Goal: Task Accomplishment & Management: Use online tool/utility

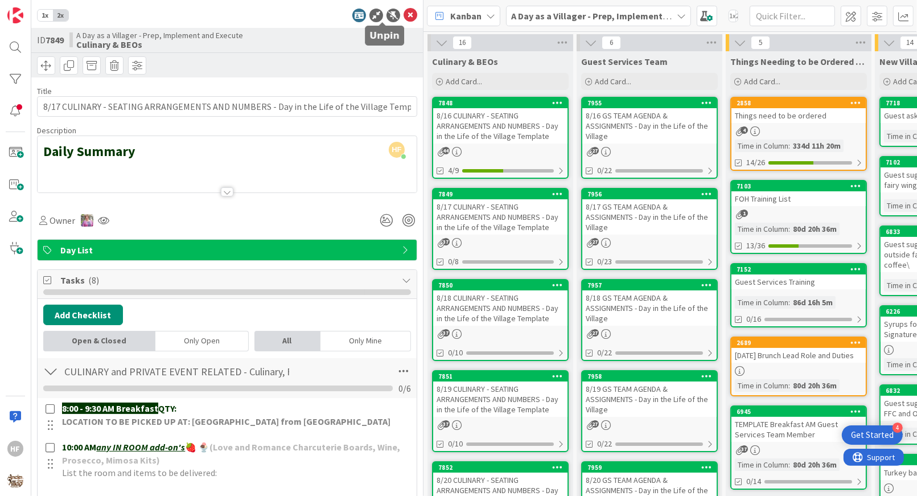
click at [387, 9] on div at bounding box center [394, 16] width 14 height 14
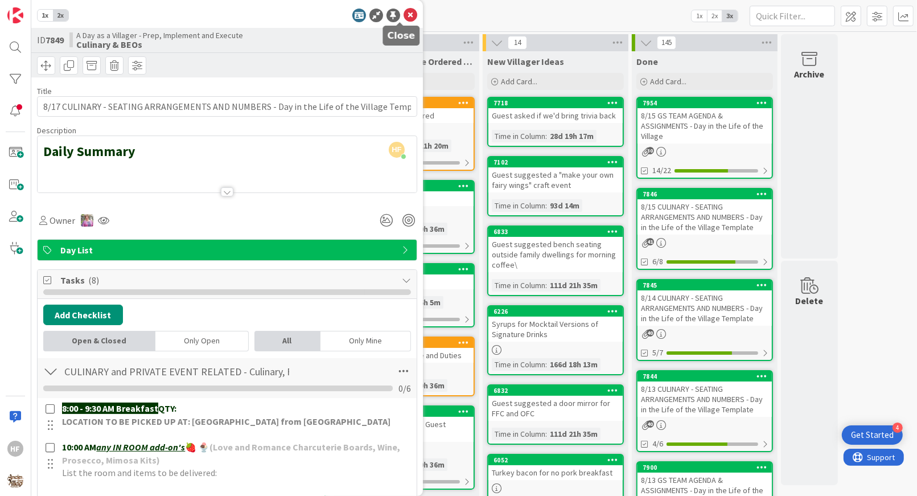
click at [387, 14] on div at bounding box center [394, 16] width 14 height 14
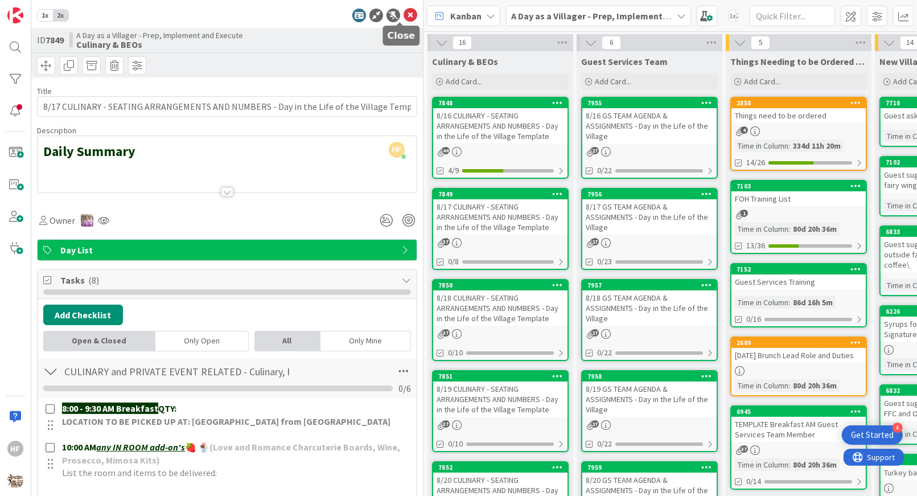
click at [404, 16] on icon at bounding box center [411, 16] width 14 height 14
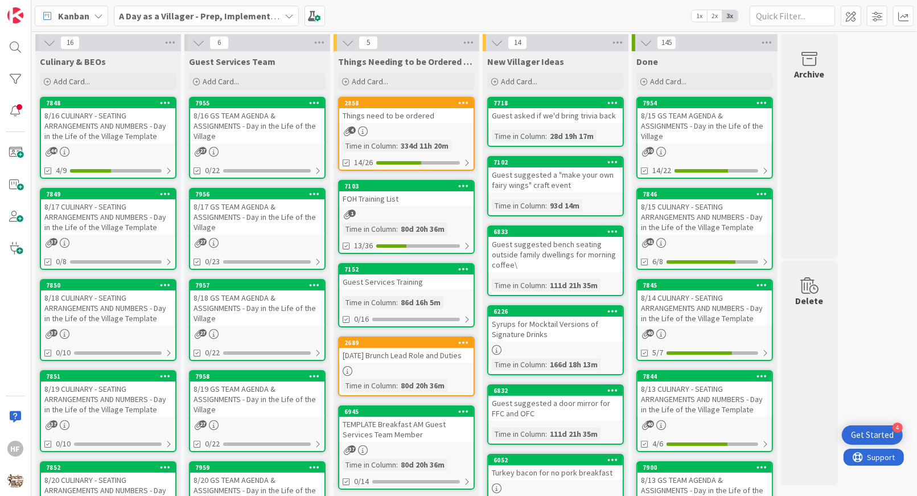
scroll to position [462, 0]
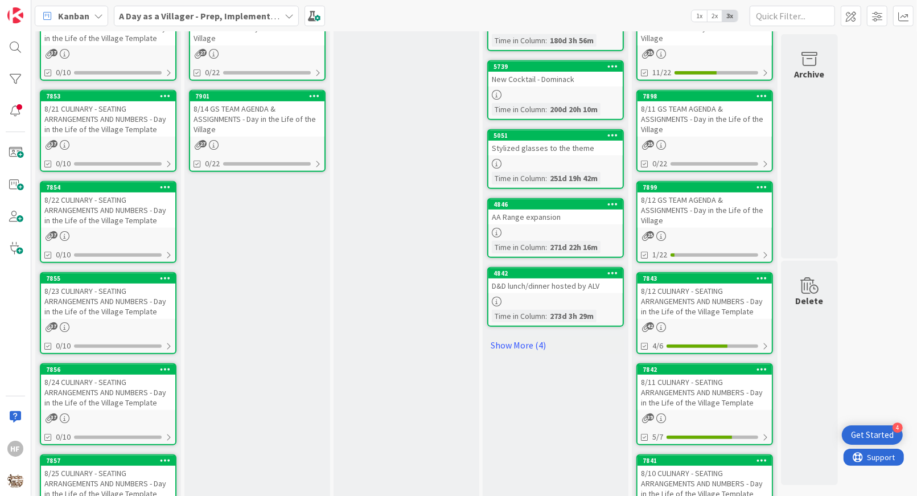
click at [110, 224] on div "8/22 CULINARY - SEATING ARRANGEMENTS AND NUMBERS - Day in the Life of the Villa…" at bounding box center [108, 209] width 134 height 35
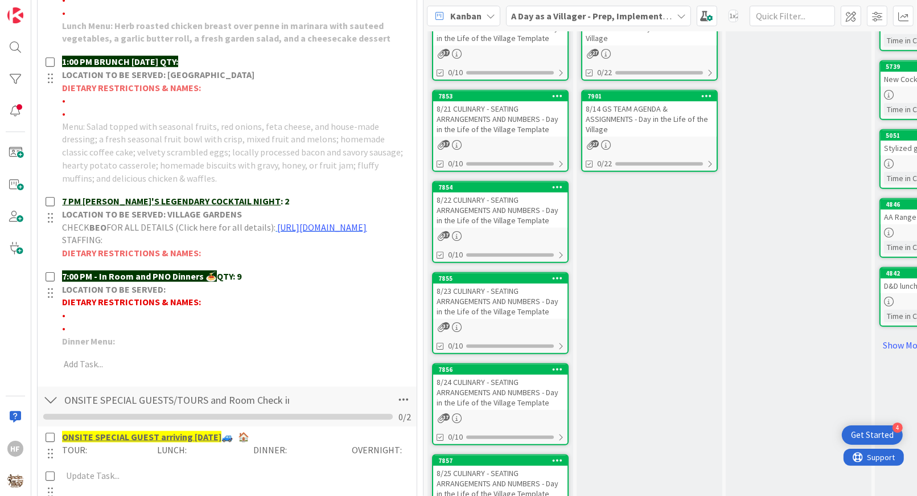
scroll to position [798, 0]
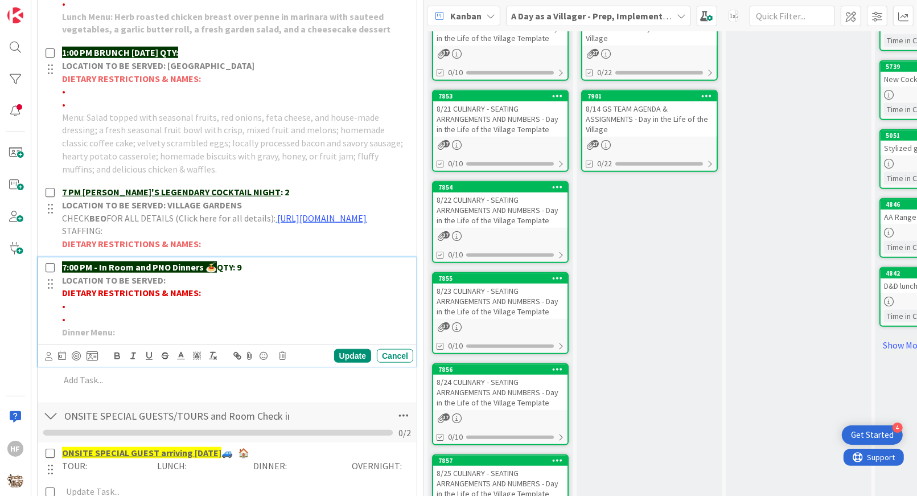
click at [134, 313] on p "•" at bounding box center [235, 305] width 347 height 13
click at [101, 313] on p "• Sotos" at bounding box center [235, 305] width 347 height 13
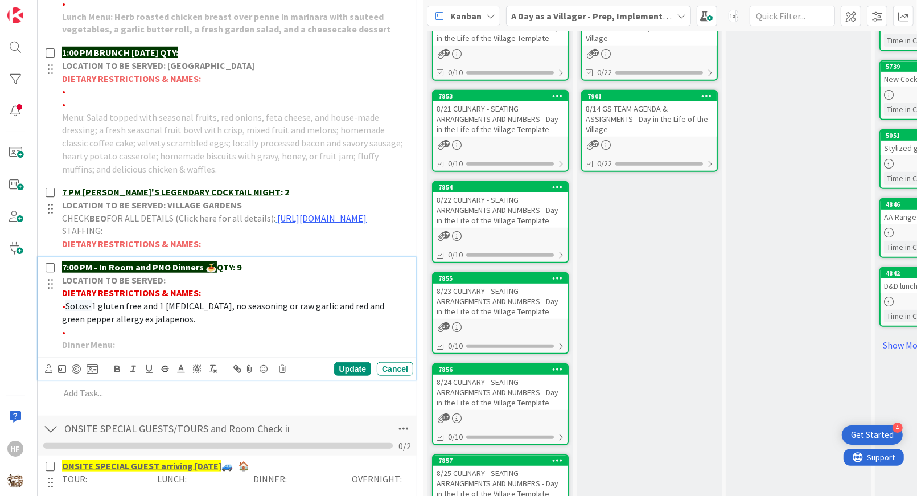
click at [212, 317] on span "1 gluten free and 1 [MEDICAL_DATA], no seasoning or raw garlic and red and gree…" at bounding box center [224, 312] width 324 height 24
click at [276, 319] on span "1 gluten free and 1 [MEDICAL_DATA] (no seasoning or raw garlic and red and gree…" at bounding box center [224, 312] width 325 height 24
click at [351, 314] on span "1 gluten free and 1 [MEDICAL_DATA] (no seasoning or raw or cooked garlic and re…" at bounding box center [229, 312] width 335 height 24
click at [158, 324] on span "1 gluten free and 1 [MEDICAL_DATA] (no seasoning or raw or cooked garlic) and r…" at bounding box center [231, 312] width 338 height 24
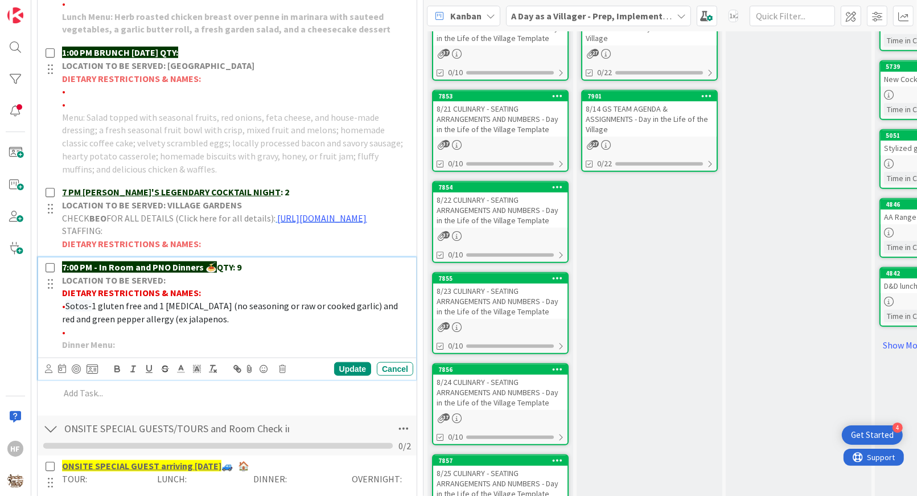
click at [221, 325] on p "• Sotos- 1 gluten free and 1 [MEDICAL_DATA] (no seasoning or raw or cooked garl…" at bounding box center [235, 312] width 347 height 26
click at [335, 374] on div "Update" at bounding box center [352, 369] width 37 height 14
click at [250, 335] on p "•" at bounding box center [235, 332] width 347 height 13
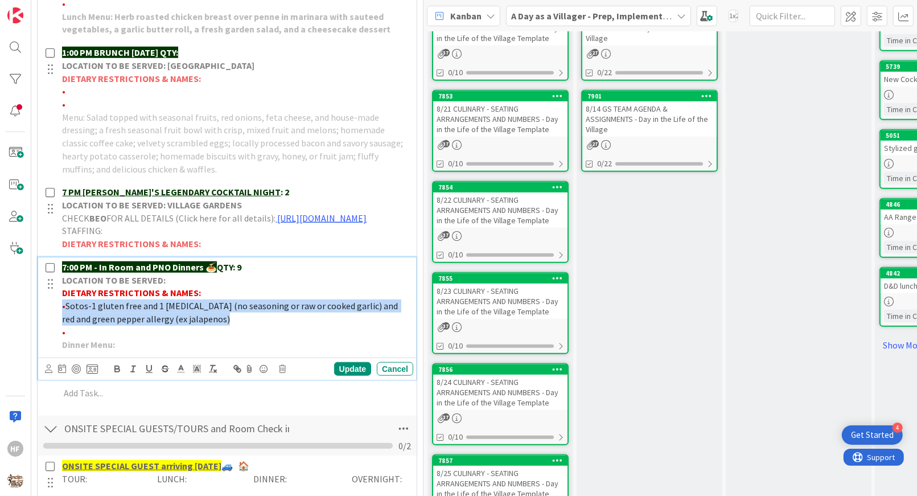
drag, startPoint x: 245, startPoint y: 333, endPoint x: 60, endPoint y: 318, distance: 186.2
click at [60, 318] on div "7:00 PM - In Room and PNO Dinners 🍝 QTY: 9 LOCATION TO BE SERVED: DIETARY RESTR…" at bounding box center [235, 305] width 356 height 97
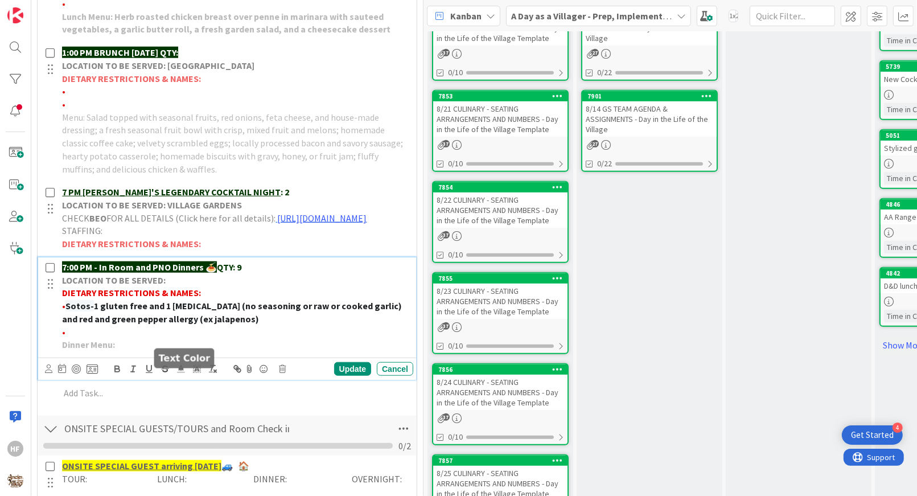
click at [183, 374] on icon at bounding box center [181, 369] width 10 height 10
click at [196, 388] on span at bounding box center [193, 383] width 9 height 9
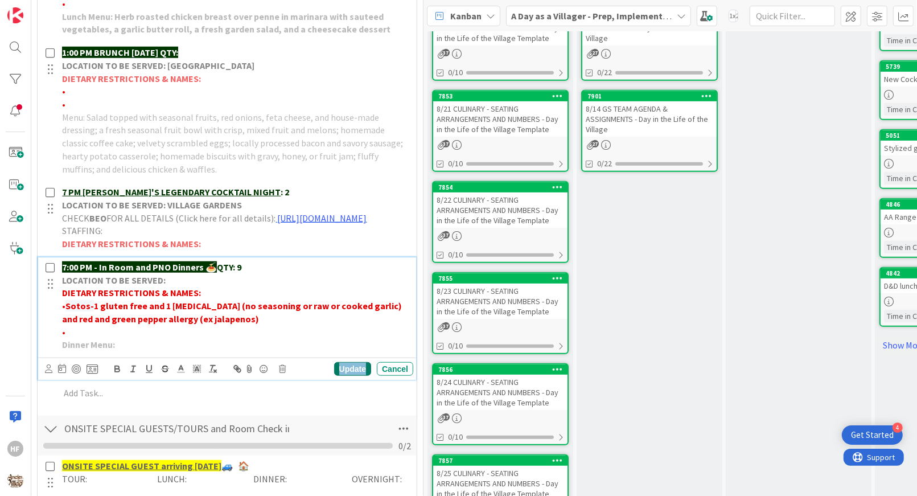
click at [343, 373] on div "Update" at bounding box center [352, 369] width 37 height 14
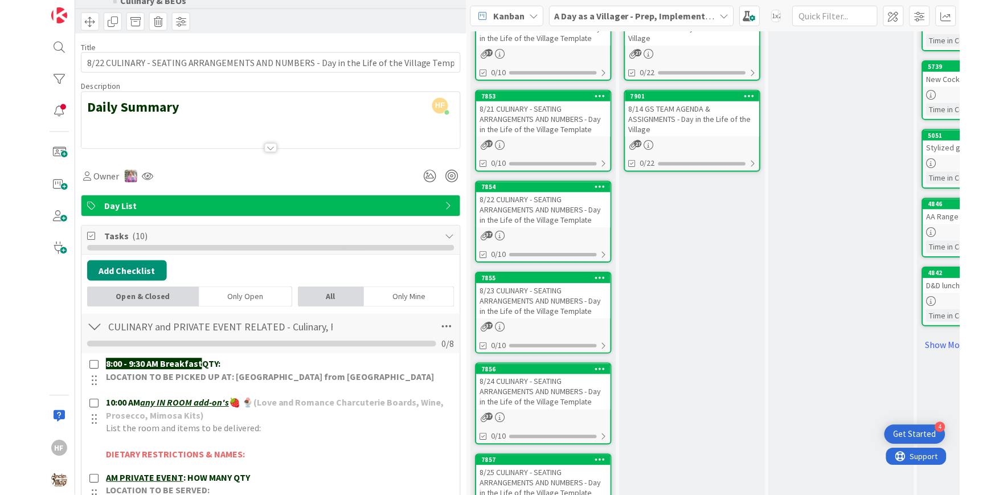
scroll to position [0, 0]
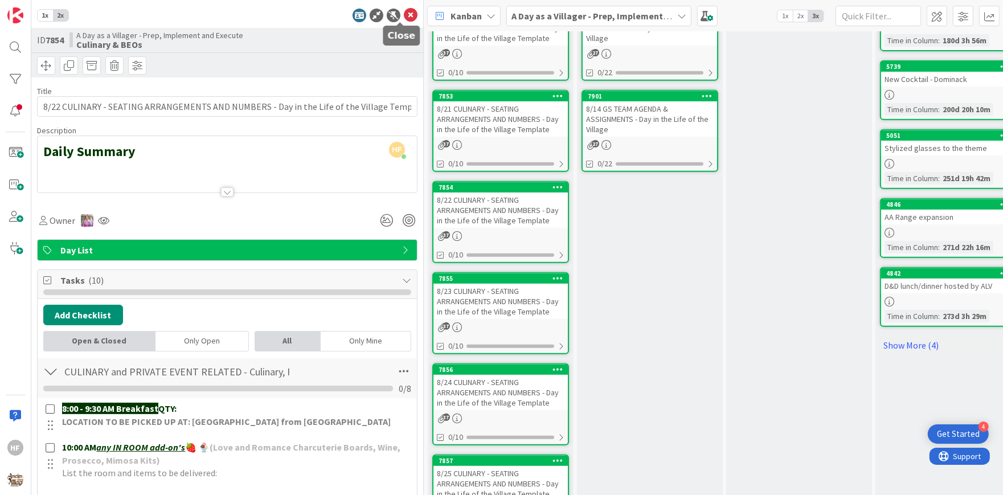
click at [404, 18] on icon at bounding box center [411, 16] width 14 height 14
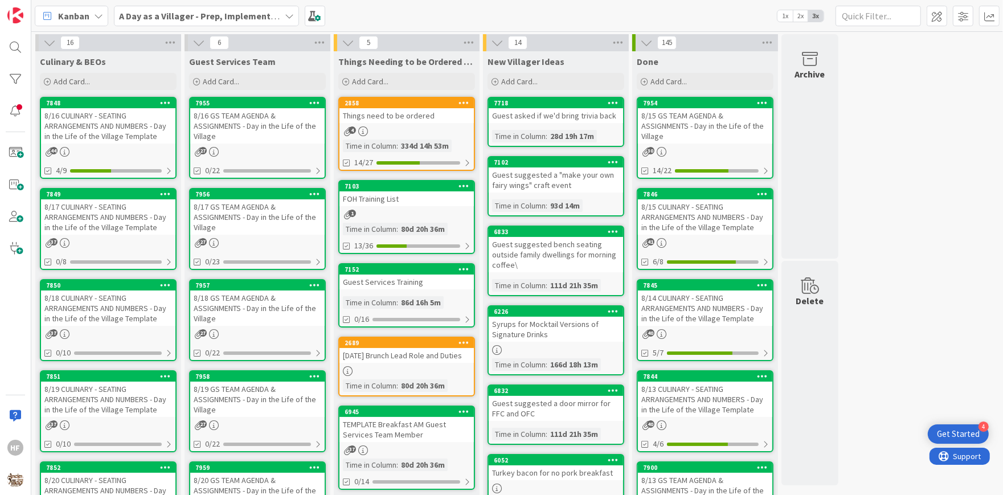
click at [138, 220] on div "8/17 CULINARY - SEATING ARRANGEMENTS AND NUMBERS - Day in the Life of the Villa…" at bounding box center [108, 216] width 134 height 35
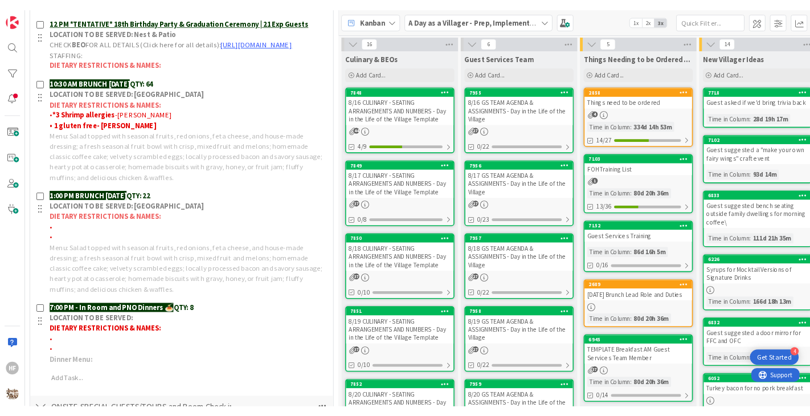
scroll to position [504, 0]
